Goal: Communication & Community: Answer question/provide support

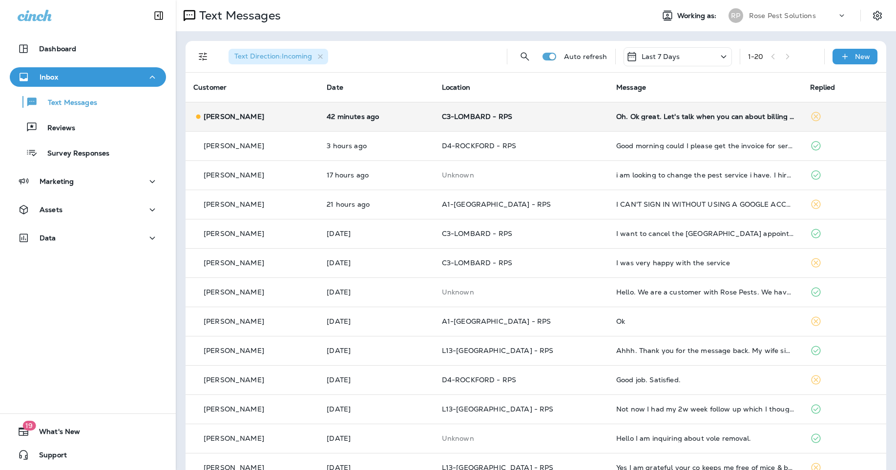
click at [629, 118] on div "Oh. Ok great. Let's talk when you can about billing annually or even bi- annual…" at bounding box center [705, 117] width 178 height 8
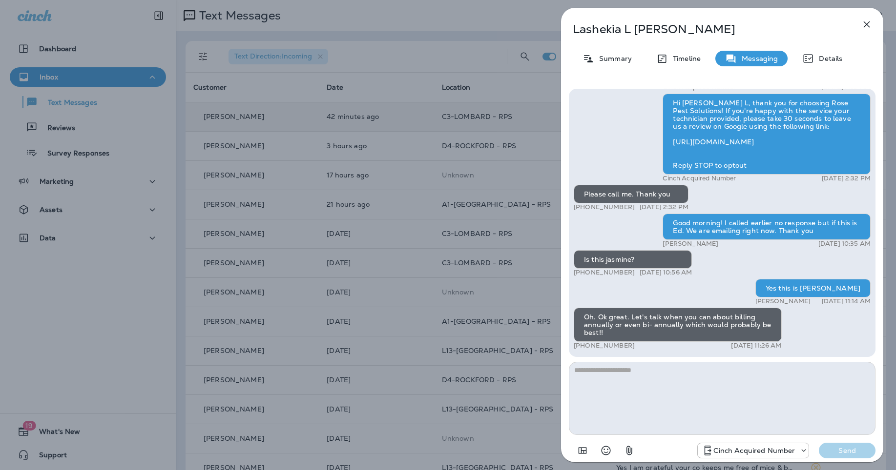
click at [724, 410] on textarea at bounding box center [722, 398] width 306 height 73
type textarea "**********"
click at [850, 447] on p "Send" at bounding box center [846, 451] width 41 height 9
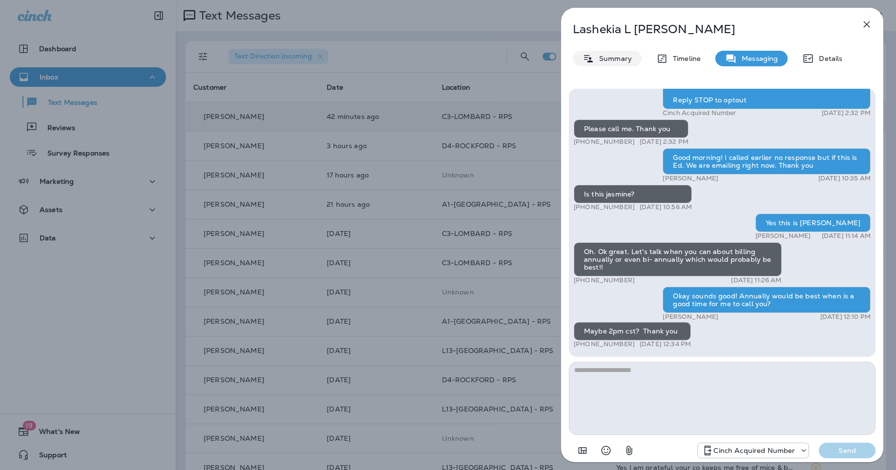
click at [615, 54] on div "Summary" at bounding box center [606, 59] width 69 height 16
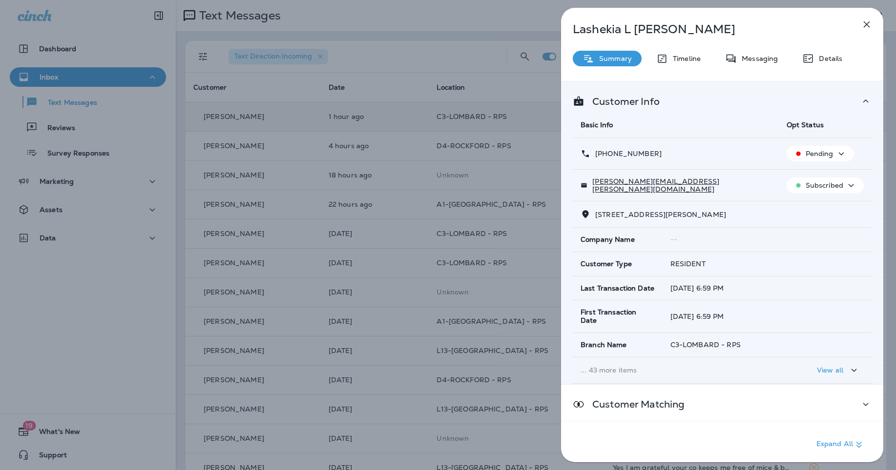
click at [870, 19] on icon "button" at bounding box center [866, 25] width 12 height 12
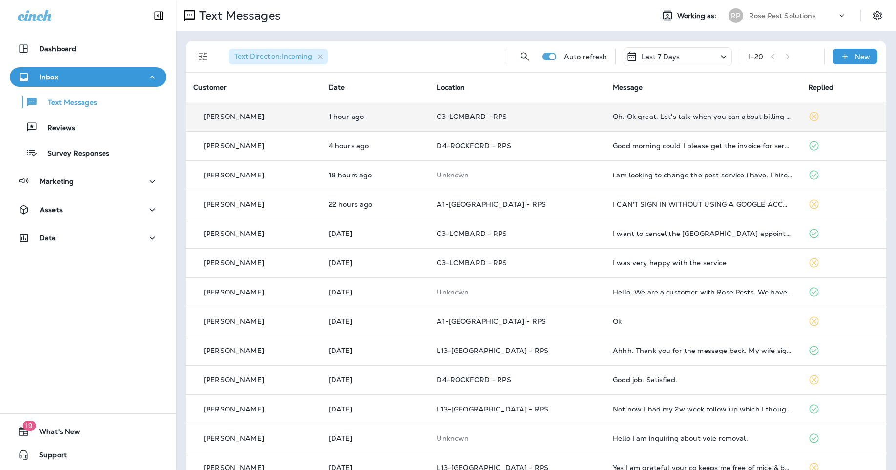
click at [690, 114] on div "Oh. Ok great. Let's talk when you can about billing annually or even bi- annual…" at bounding box center [702, 117] width 180 height 8
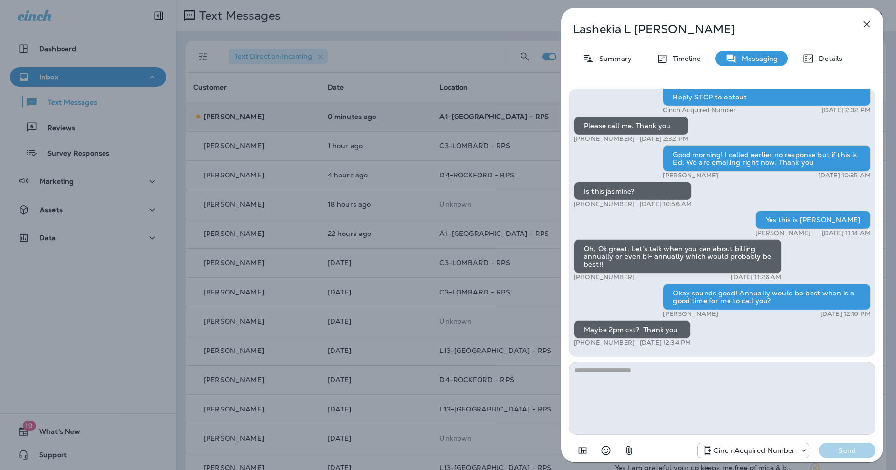
click at [709, 375] on textarea at bounding box center [722, 398] width 306 height 73
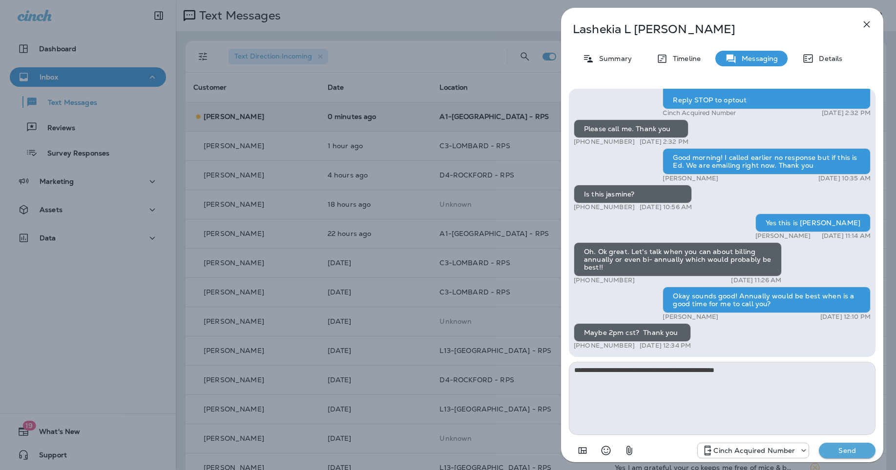
type textarea "**********"
click at [844, 449] on p "Send" at bounding box center [846, 451] width 41 height 9
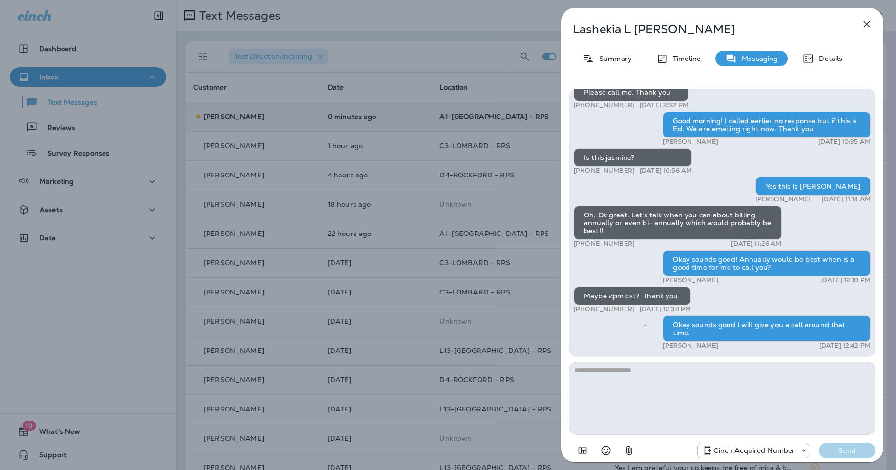
click at [863, 24] on icon "button" at bounding box center [866, 25] width 12 height 12
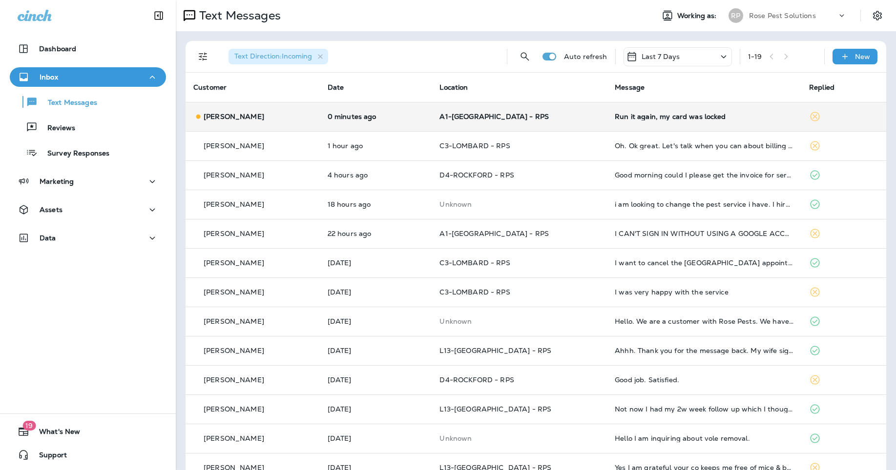
click at [669, 119] on div "Run it again, my card was locked" at bounding box center [703, 117] width 179 height 8
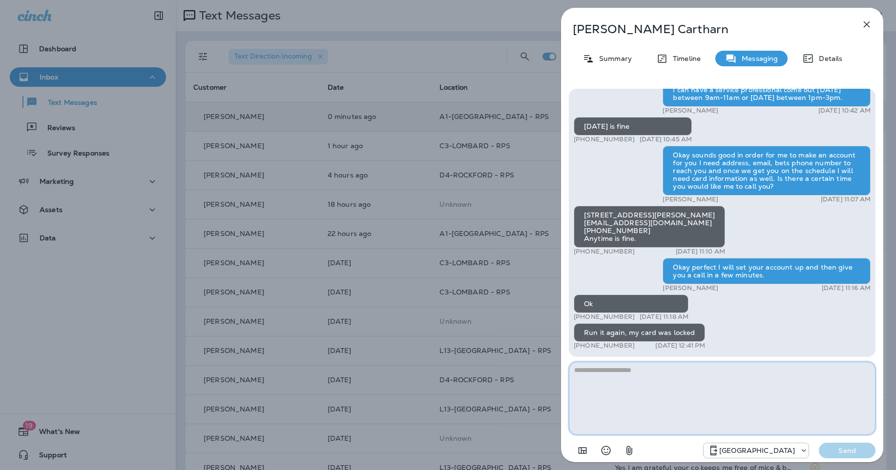
click at [734, 388] on textarea at bounding box center [722, 398] width 306 height 73
type textarea "**********"
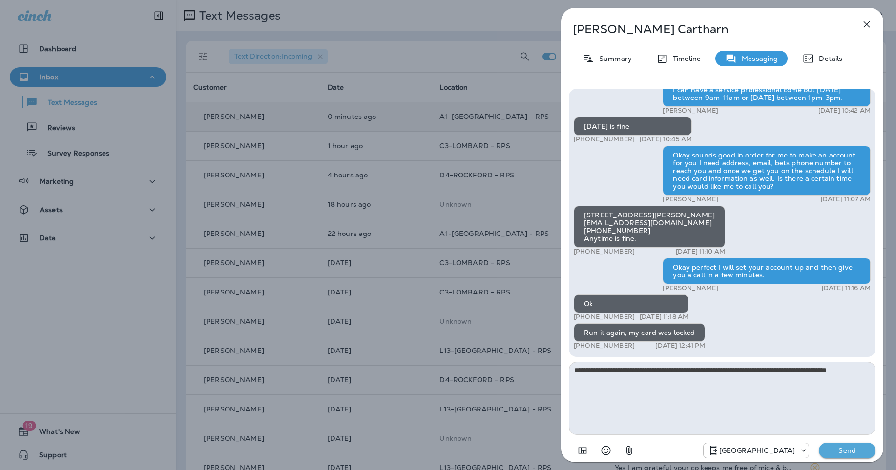
click at [848, 446] on button "Send" at bounding box center [846, 451] width 57 height 16
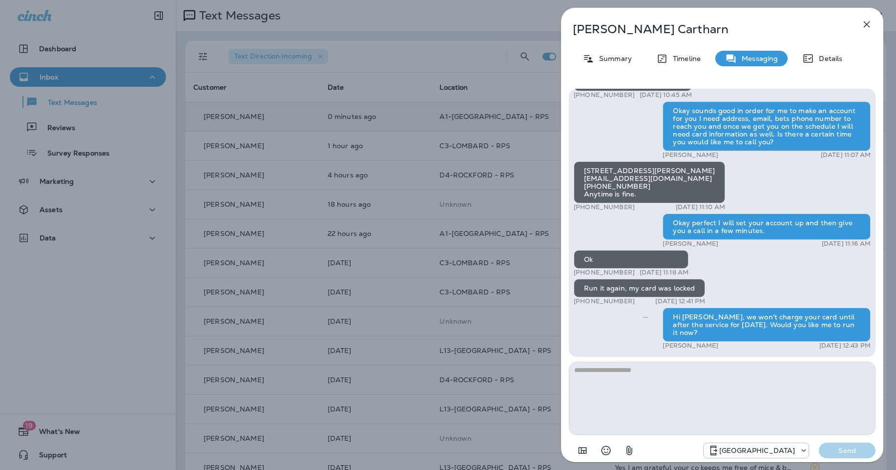
click at [865, 22] on icon "button" at bounding box center [866, 24] width 6 height 6
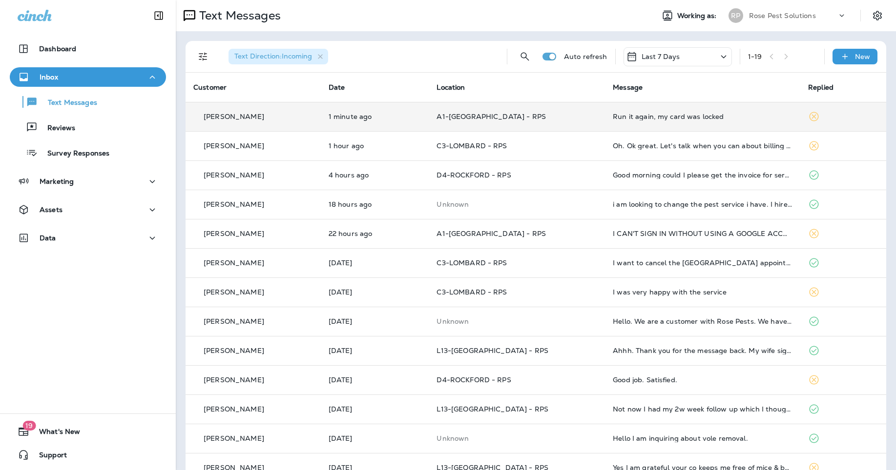
click at [765, 22] on div "[PERSON_NAME] Pest Solutions" at bounding box center [787, 16] width 130 height 20
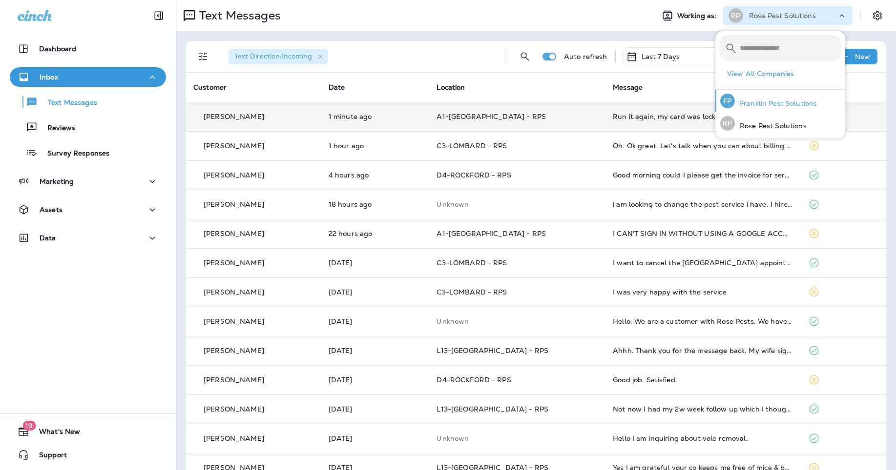
click at [772, 101] on p "Franklin Pest Solutions" at bounding box center [775, 104] width 82 height 8
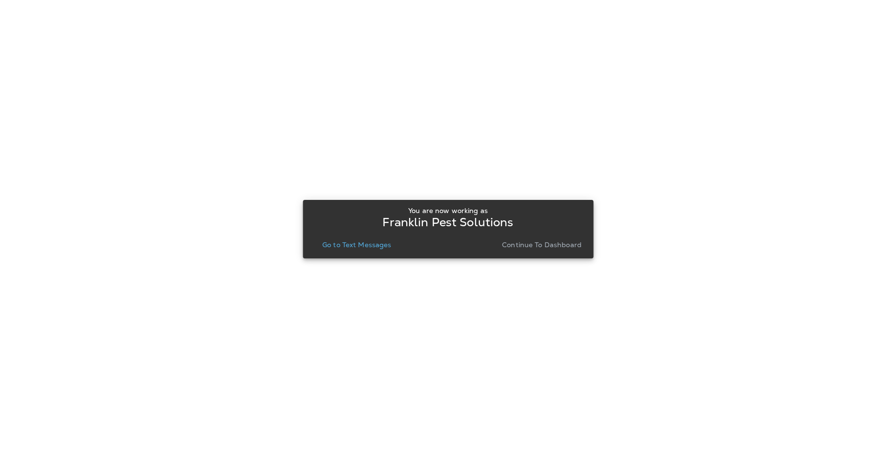
click at [337, 247] on p "Go to Text Messages" at bounding box center [356, 245] width 69 height 8
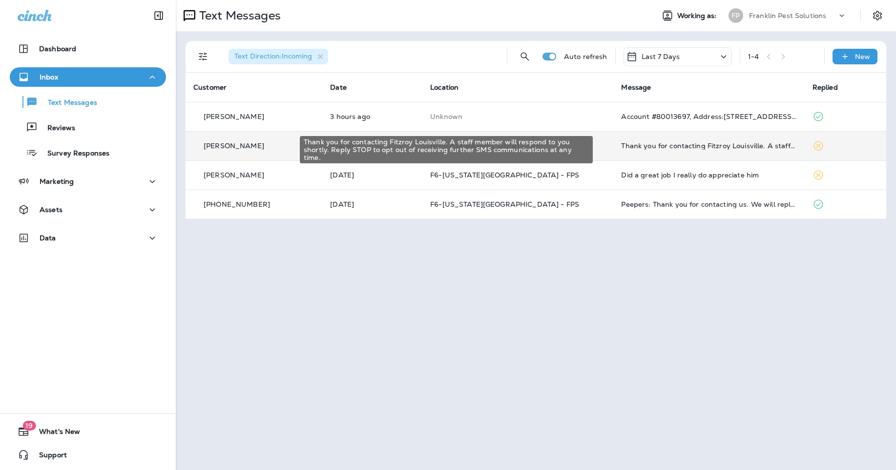
click at [751, 148] on div "Thank you for contacting Fitzroy Louisville. A staff member will respond to you…" at bounding box center [708, 146] width 175 height 8
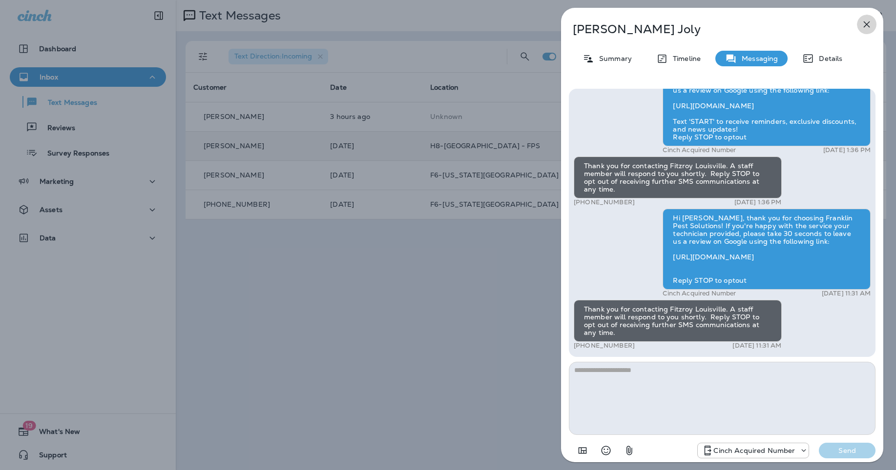
click at [863, 25] on icon "button" at bounding box center [866, 25] width 12 height 12
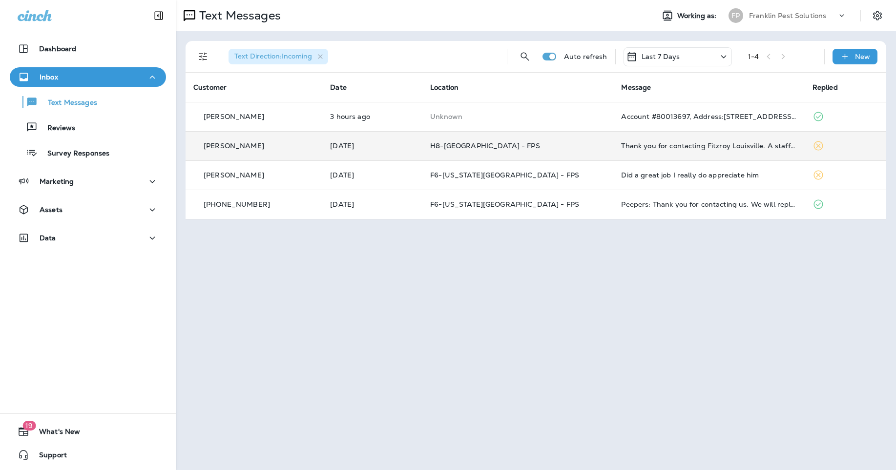
click at [782, 20] on div "Franklin Pest Solutions" at bounding box center [793, 15] width 88 height 15
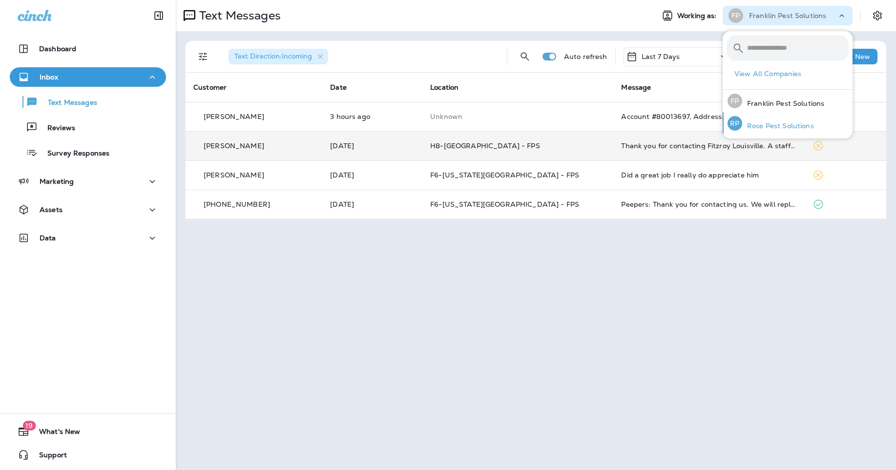
click at [784, 122] on p "Rose Pest Solutions" at bounding box center [778, 126] width 72 height 8
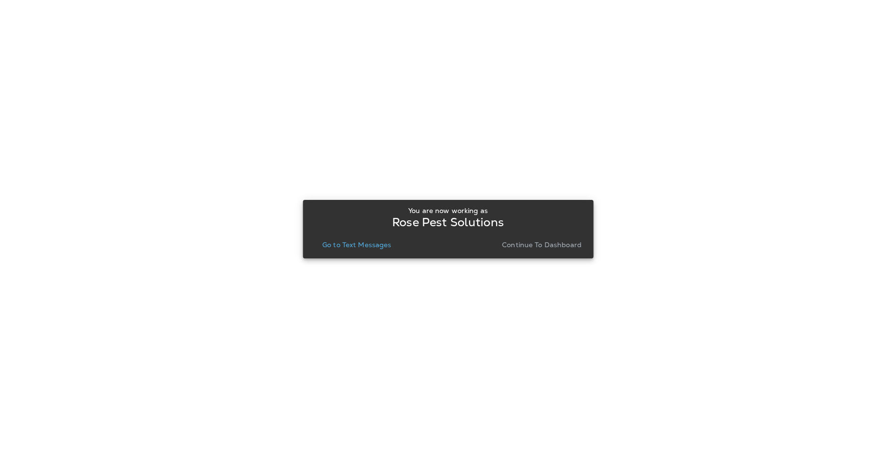
click at [333, 248] on p "Go to Text Messages" at bounding box center [356, 245] width 69 height 8
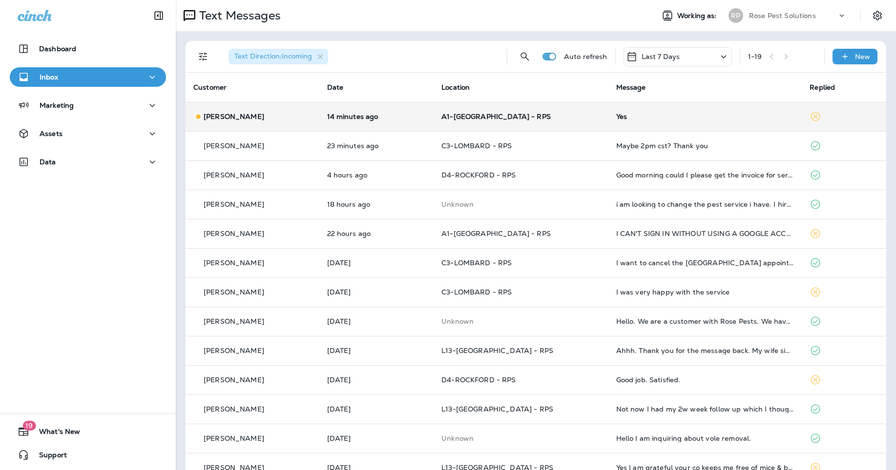
click at [755, 109] on td "Yes" at bounding box center [705, 116] width 194 height 29
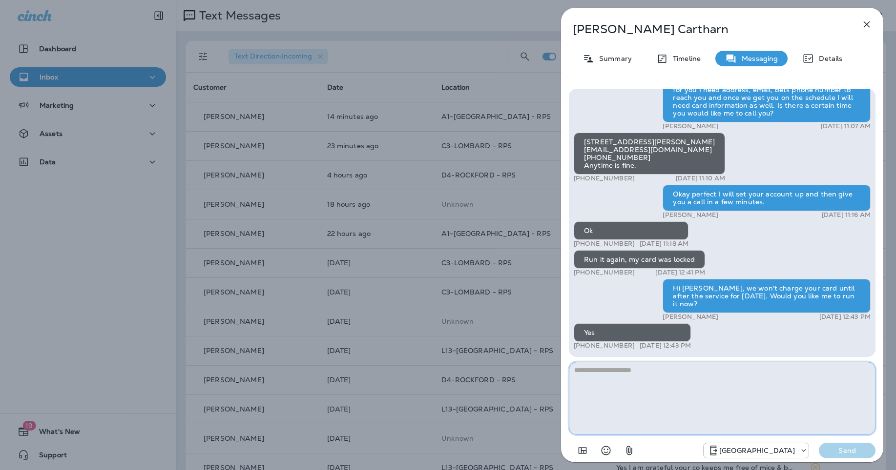
click at [734, 399] on textarea at bounding box center [722, 398] width 306 height 73
type textarea "**********"
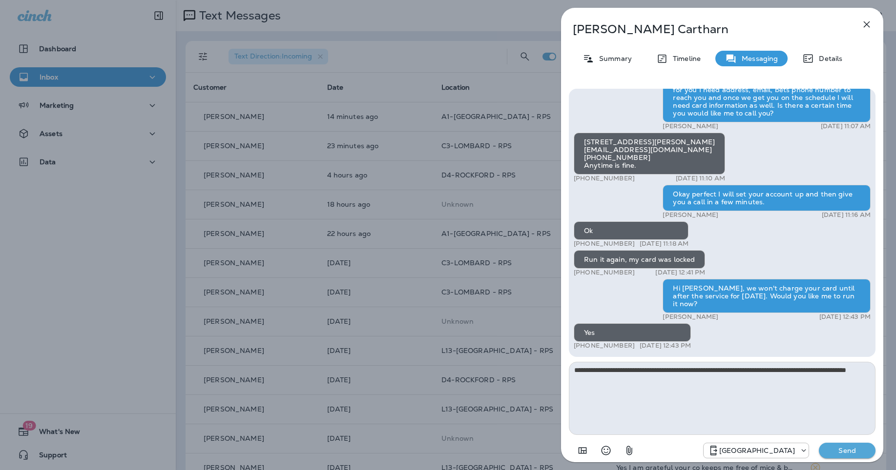
click at [857, 452] on p "Send" at bounding box center [846, 451] width 41 height 9
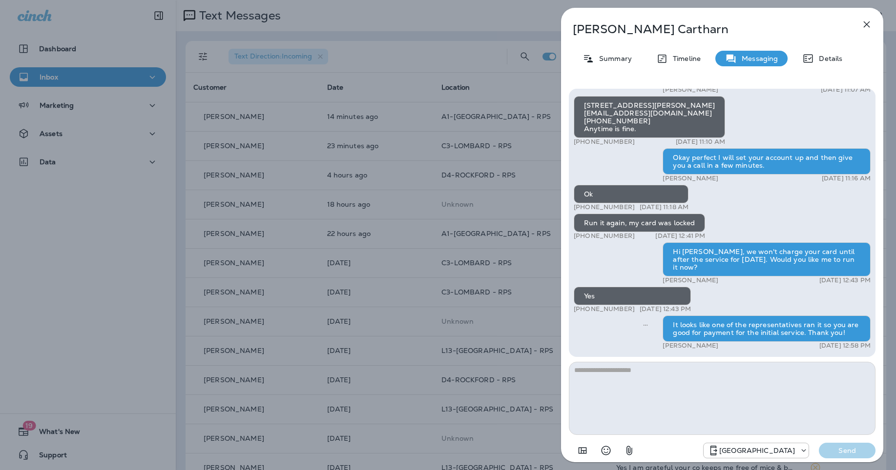
click at [864, 23] on icon "button" at bounding box center [866, 25] width 12 height 12
